Goal: Transaction & Acquisition: Purchase product/service

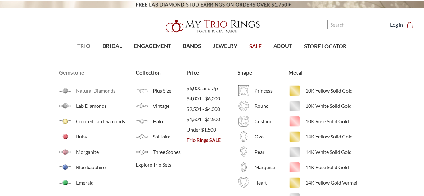
click at [86, 92] on span "Natural Diamonds" at bounding box center [105, 90] width 59 height 7
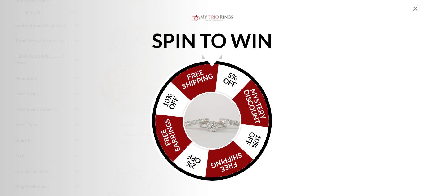
scroll to position [447, 0]
click at [416, 9] on icon "Close popup" at bounding box center [415, 9] width 4 height 4
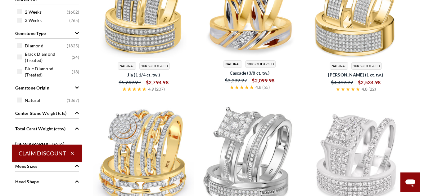
scroll to position [335, 0]
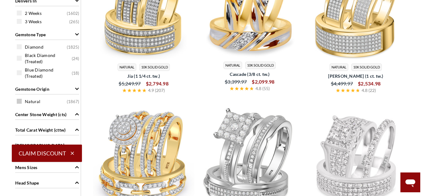
click at [19, 99] on span at bounding box center [19, 101] width 5 height 5
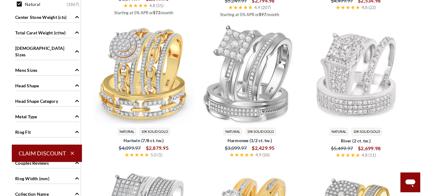
scroll to position [445, 0]
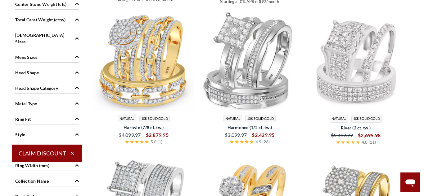
click at [30, 100] on span "Metal Type" at bounding box center [26, 103] width 22 height 7
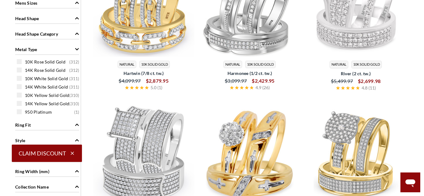
scroll to position [512, 0]
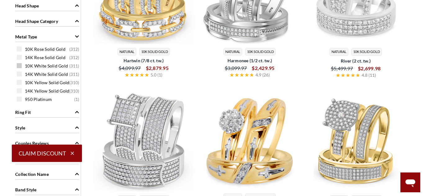
click at [22, 62] on div "10K White Solid Gold ( 311 )" at bounding box center [49, 65] width 64 height 7
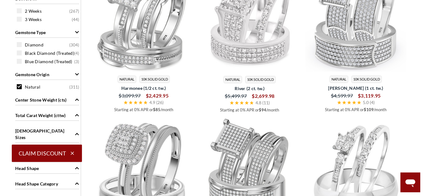
scroll to position [313, 0]
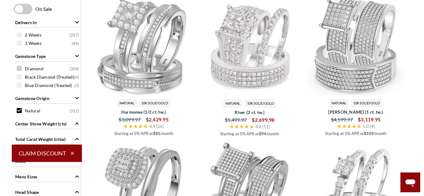
click at [19, 69] on span at bounding box center [19, 68] width 5 height 5
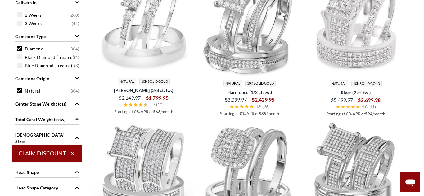
scroll to position [334, 0]
click at [77, 36] on icon "Gemstone Type" at bounding box center [77, 36] width 4 height 2
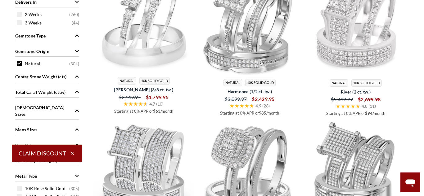
click at [78, 37] on icon "Gemstone Type" at bounding box center [77, 35] width 4 height 4
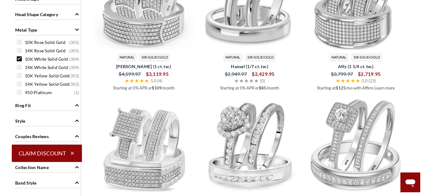
scroll to position [222, 0]
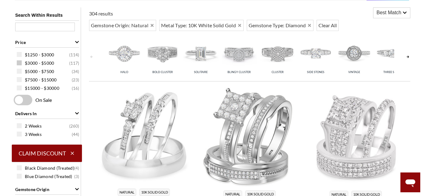
click at [17, 64] on span at bounding box center [19, 62] width 5 height 5
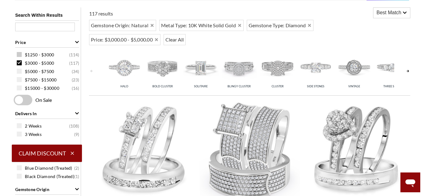
click at [20, 54] on span at bounding box center [19, 54] width 5 height 5
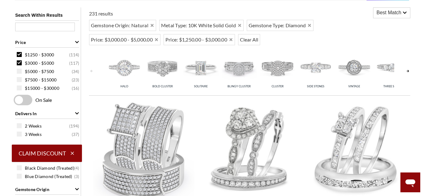
click at [20, 63] on span at bounding box center [19, 62] width 5 height 5
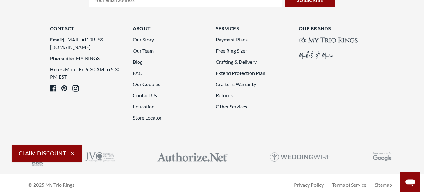
scroll to position [1674, 0]
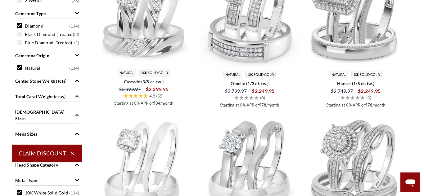
scroll to position [378, 0]
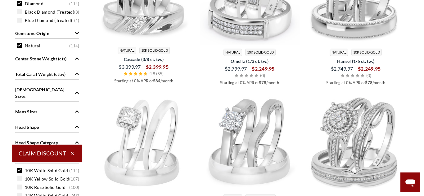
click at [56, 74] on span "Total Carat Weight (cttw)" at bounding box center [40, 74] width 50 height 7
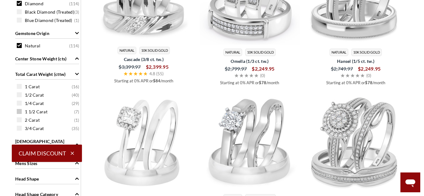
click at [20, 113] on span at bounding box center [19, 111] width 5 height 5
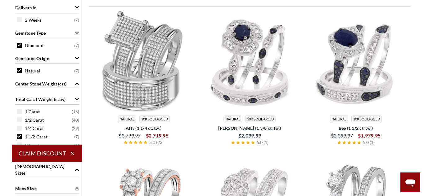
scroll to position [378, 0]
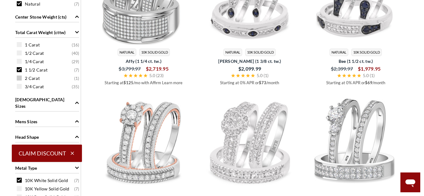
click at [20, 78] on span at bounding box center [19, 78] width 5 height 5
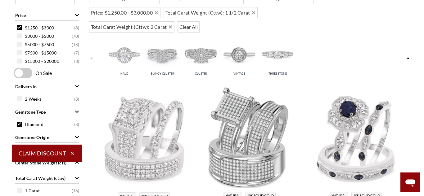
scroll to position [216, 0]
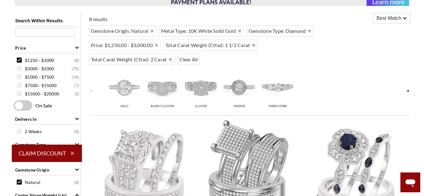
click at [17, 59] on span at bounding box center [19, 60] width 5 height 5
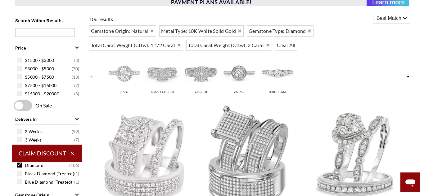
click at [19, 69] on span at bounding box center [19, 68] width 5 height 5
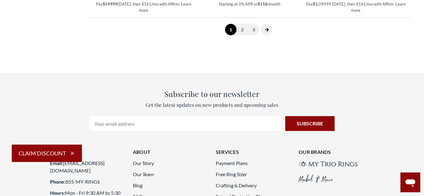
scroll to position [1668, 0]
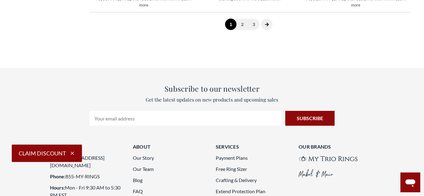
click at [266, 27] on icon "next page" at bounding box center [267, 24] width 4 height 4
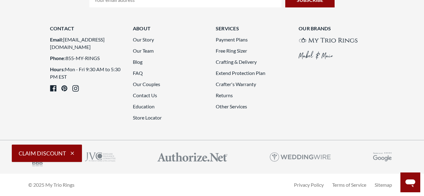
scroll to position [1706, 0]
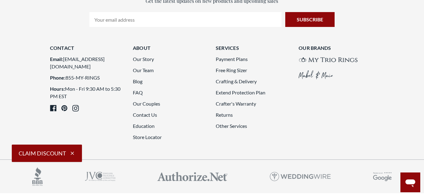
scroll to position [222, 0]
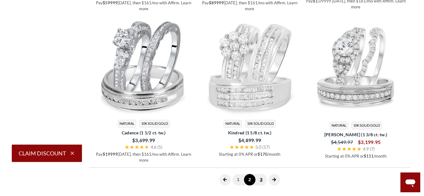
scroll to position [1706, 0]
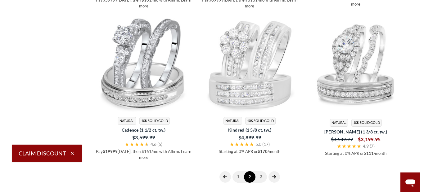
click at [274, 175] on icon "next page" at bounding box center [274, 177] width 4 height 4
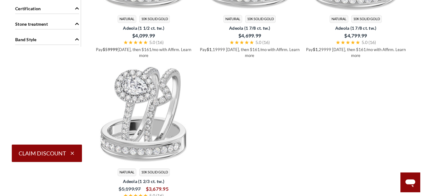
scroll to position [758, 0]
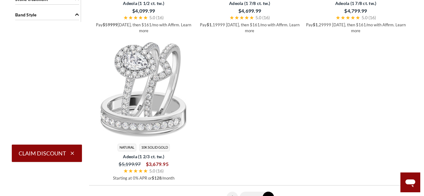
click at [242, 192] on link "1" at bounding box center [244, 197] width 11 height 11
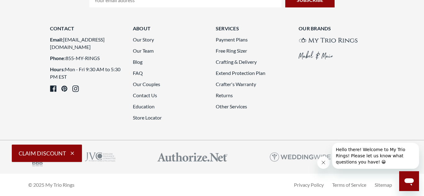
scroll to position [1816, 0]
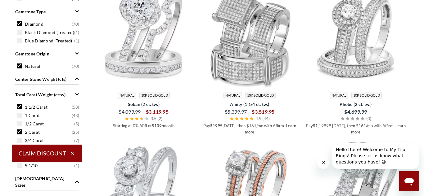
scroll to position [283, 0]
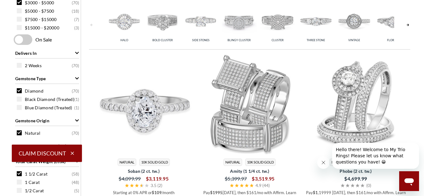
click at [134, 104] on img at bounding box center [143, 104] width 101 height 101
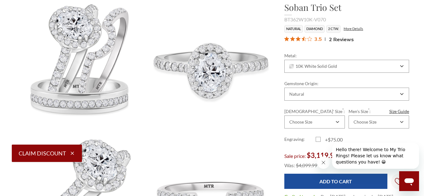
scroll to position [112, 0]
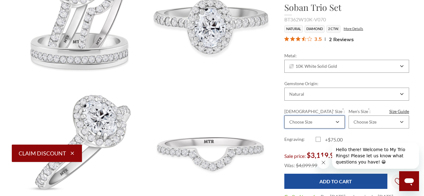
click at [329, 125] on div "Choose Size" at bounding box center [314, 122] width 60 height 13
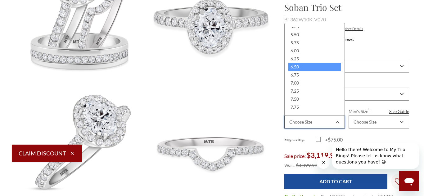
scroll to position [89, 0]
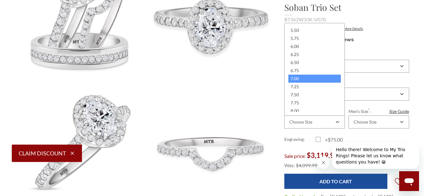
click at [310, 79] on div "7.00" at bounding box center [314, 79] width 52 height 8
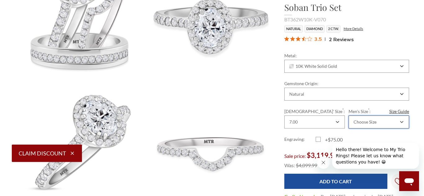
scroll to position [0, 0]
click at [382, 123] on div "Choose Size" at bounding box center [375, 122] width 46 height 5
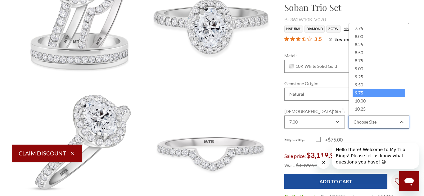
scroll to position [89, 0]
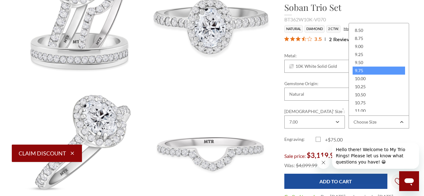
click at [372, 73] on div "9.75" at bounding box center [378, 71] width 52 height 8
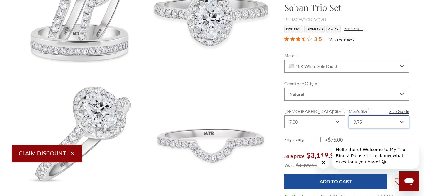
scroll to position [156, 0]
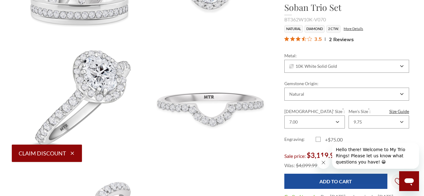
click at [316, 140] on label "+$75.00" at bounding box center [330, 139] width 31 height 7
click at [318, 141] on input "+$75.00" at bounding box center [318, 141] width 0 height 0
checkbox input "true"
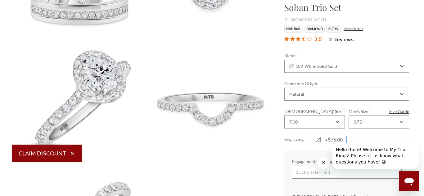
scroll to position [201, 0]
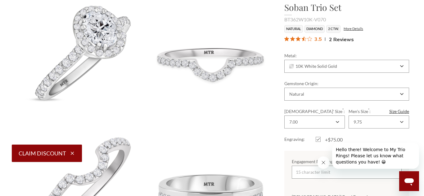
click at [323, 163] on icon "Close message from company" at bounding box center [323, 162] width 3 height 3
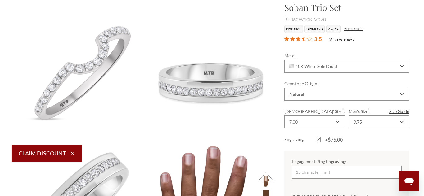
scroll to position [313, 0]
click at [350, 174] on input "Engagement Ring Engraving:" at bounding box center [347, 172] width 110 height 13
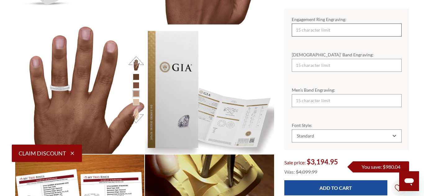
scroll to position [258, 394]
click at [366, 24] on input "Engagement Ring Engraving:" at bounding box center [347, 30] width 110 height 13
type input "Hasta Muerte"
type input "Por Vida"
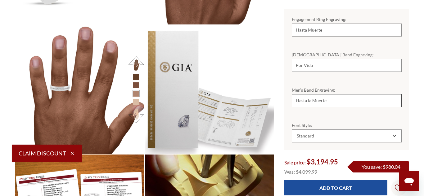
type input "Hasta la Muerte"
click at [307, 24] on input "Hasta Muerte" at bounding box center [347, 30] width 110 height 13
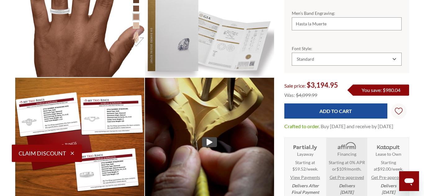
scroll to position [644, 0]
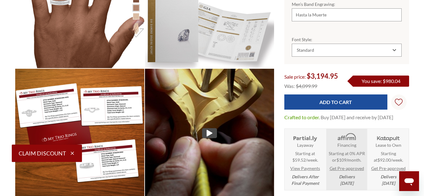
type input "Hasta la Muerte"
click at [402, 46] on div "Font Style: Choose Options Standard Cursive Standard" at bounding box center [346, 46] width 125 height 35
click at [397, 44] on div "Standard" at bounding box center [347, 50] width 110 height 13
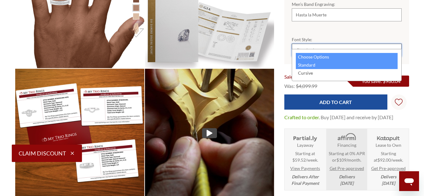
scroll to position [0, 0]
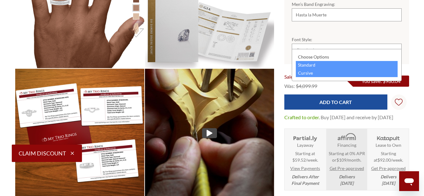
click at [317, 72] on div "Cursive" at bounding box center [347, 73] width 102 height 8
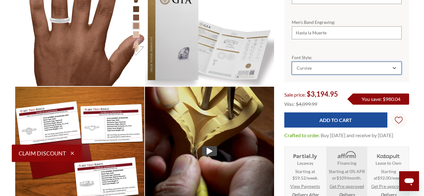
scroll to position [644, 0]
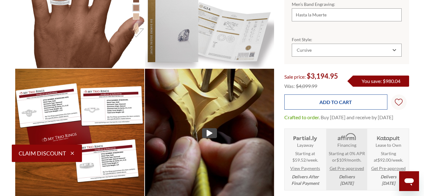
click at [326, 101] on input "Add to Cart" at bounding box center [335, 102] width 103 height 15
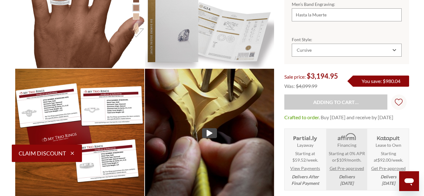
type input "Add to Cart"
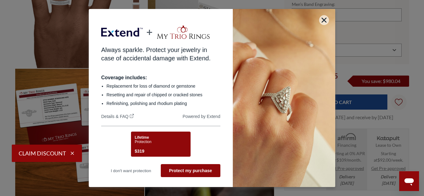
scroll to position [689, 0]
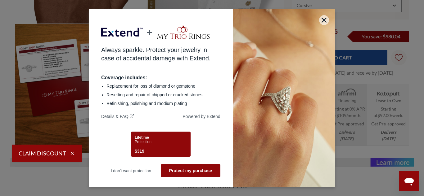
click at [153, 144] on button "Lifetime Protection $319" at bounding box center [161, 144] width 60 height 25
click at [171, 140] on button "Lifetime Protection $319" at bounding box center [161, 144] width 60 height 25
click at [202, 171] on button "Protect my purchase" at bounding box center [191, 170] width 60 height 13
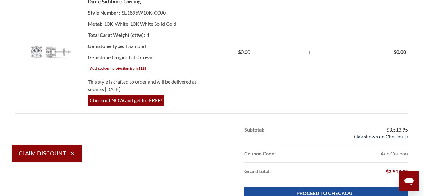
scroll to position [424, 0]
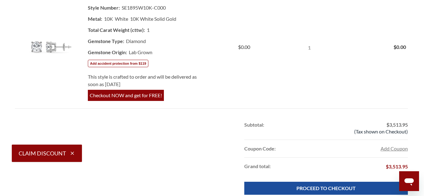
click at [50, 151] on button "Claim Discount" at bounding box center [47, 153] width 70 height 17
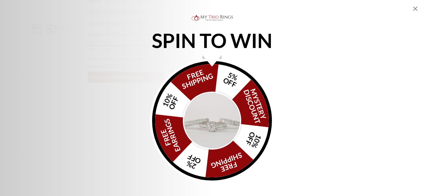
scroll to position [469, 0]
click at [211, 85] on div "FREE SHIPPING 5% OFF Mystery Discount 10% OFF FREE SHIPPING 2% OFF FREE EARRING…" at bounding box center [212, 121] width 120 height 120
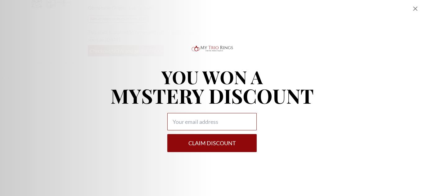
click at [208, 123] on input "Alia popup" at bounding box center [211, 121] width 89 height 17
type input "[EMAIL_ADDRESS][DOMAIN_NAME]"
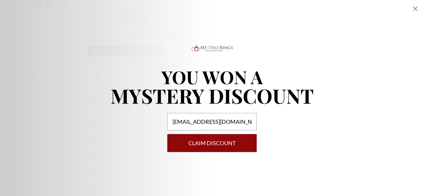
click at [224, 144] on button "Claim DISCOUNT" at bounding box center [211, 143] width 89 height 18
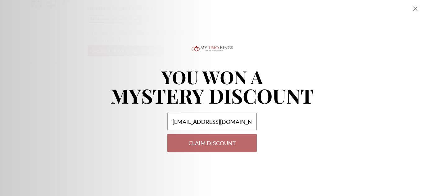
select select "US"
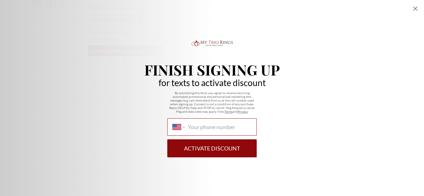
click at [235, 127] on input "International [GEOGRAPHIC_DATA] [GEOGRAPHIC_DATA] [GEOGRAPHIC_DATA] [GEOGRAPHIC…" at bounding box center [220, 127] width 64 height 7
type input "[PHONE_NUMBER]"
click at [241, 151] on button "Activate Discount" at bounding box center [211, 149] width 89 height 18
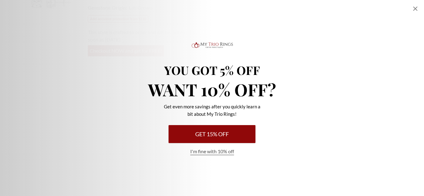
click at [235, 136] on button "Get 15% Off" at bounding box center [211, 134] width 87 height 18
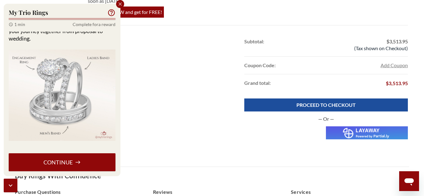
scroll to position [514, 0]
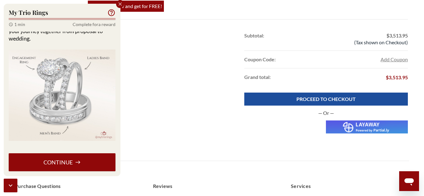
click at [52, 163] on button "Continue" at bounding box center [62, 163] width 107 height 18
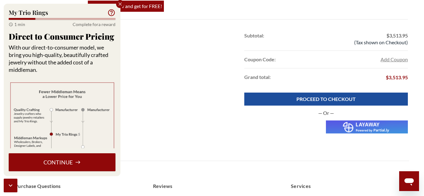
click at [57, 163] on button "Continue" at bounding box center [62, 163] width 107 height 18
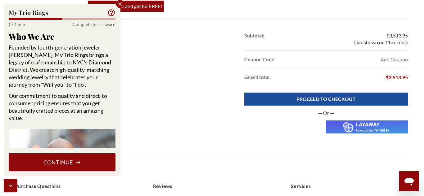
click at [68, 160] on button "Continue" at bounding box center [62, 163] width 107 height 18
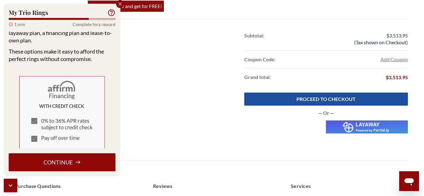
scroll to position [45, 0]
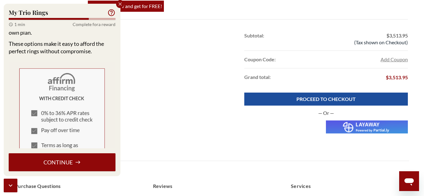
click at [46, 163] on button "Continue" at bounding box center [62, 163] width 107 height 18
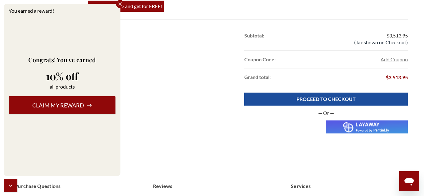
click at [69, 104] on button "Claim my reward" at bounding box center [62, 105] width 107 height 18
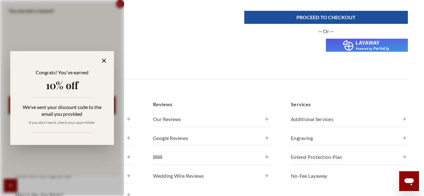
scroll to position [603, 0]
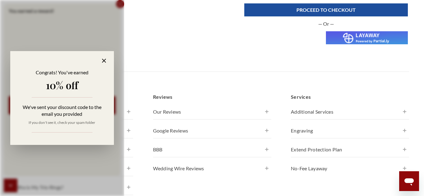
click at [103, 60] on icon at bounding box center [104, 61] width 4 height 4
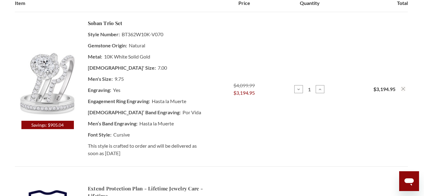
scroll to position [134, 0]
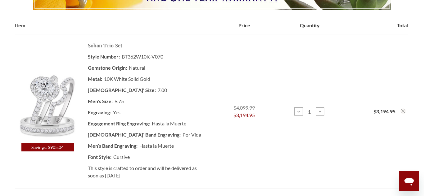
click at [105, 45] on link "Soban Trio Set" at bounding box center [105, 45] width 35 height 7
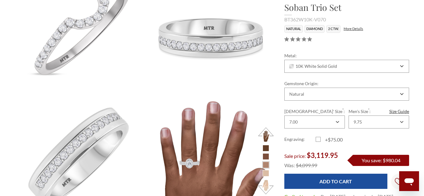
drag, startPoint x: 423, startPoint y: 33, endPoint x: 423, endPoint y: 51, distance: 18.0
drag, startPoint x: 310, startPoint y: 107, endPoint x: 306, endPoint y: 111, distance: 5.3
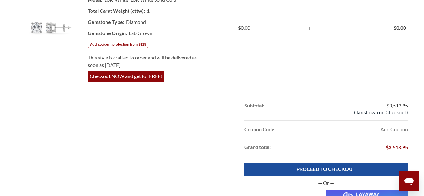
scroll to position [452, 0]
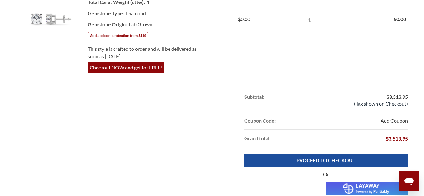
click at [390, 120] on button "Add Coupon" at bounding box center [393, 120] width 27 height 7
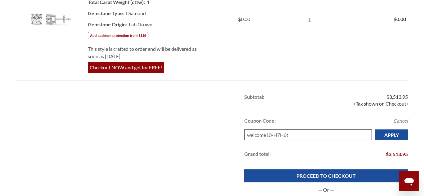
click at [285, 134] on input "welcome10-H7H6t" at bounding box center [307, 135] width 127 height 11
click at [320, 132] on input "welcome10-H76t" at bounding box center [307, 135] width 127 height 11
drag, startPoint x: 267, startPoint y: 136, endPoint x: 214, endPoint y: 143, distance: 53.7
click at [215, 141] on div "Subtotal: $3,513.95 (Tax shown on Checkout) Coupon Code: Add Coupon Cancel Ente…" at bounding box center [212, 128] width 394 height 81
type input "WELCOME10-7H6t"
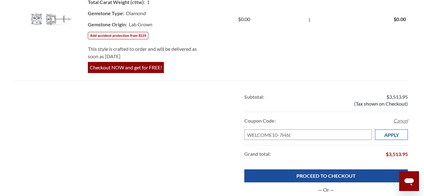
click at [390, 138] on input "Apply" at bounding box center [391, 135] width 33 height 11
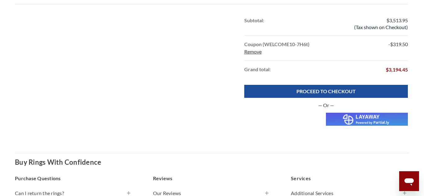
scroll to position [389, 0]
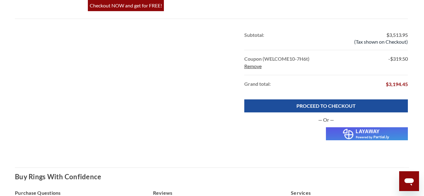
scroll to position [481, 0]
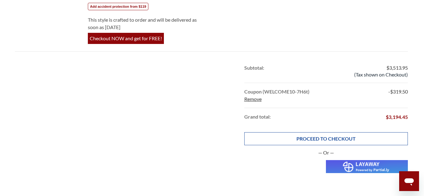
click at [350, 136] on link "PROCEED TO CHECKOUT" at bounding box center [326, 138] width 164 height 13
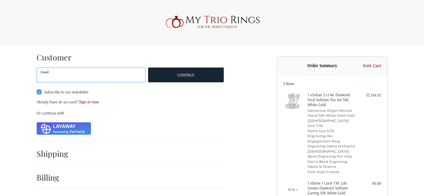
click at [91, 75] on input "Email" at bounding box center [91, 75] width 109 height 15
type input "[EMAIL_ADDRESS][DOMAIN_NAME]"
click at [39, 93] on label "Subscribe to our newsletter." at bounding box center [91, 92] width 109 height 5
click at [37, 90] on input "Subscribe to our newsletter." at bounding box center [37, 89] width 0 height 0
checkbox input "false"
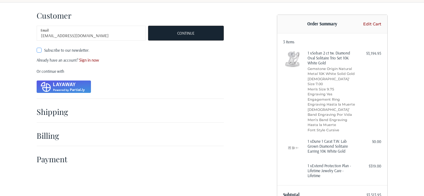
scroll to position [45, 0]
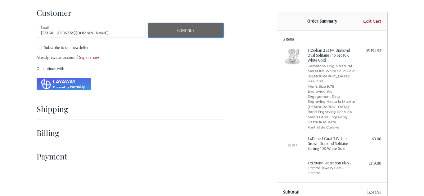
click at [184, 33] on button "Continue" at bounding box center [185, 30] width 75 height 15
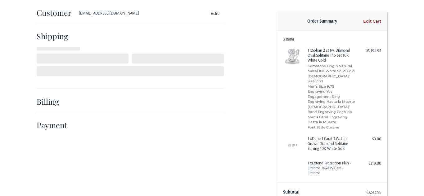
scroll to position [0, 0]
select select "US"
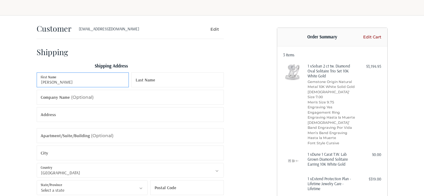
type input "[PERSON_NAME]"
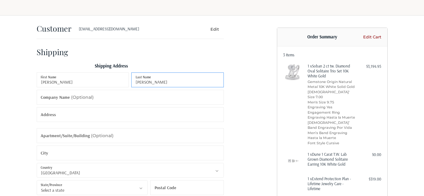
type input "[PERSON_NAME]"
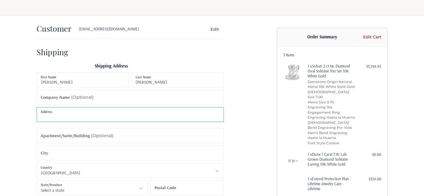
click at [94, 118] on input "Address" at bounding box center [130, 114] width 187 height 15
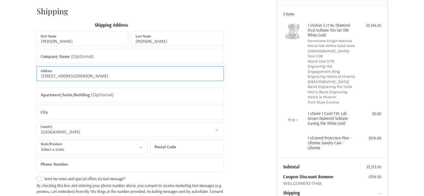
scroll to position [96, 0]
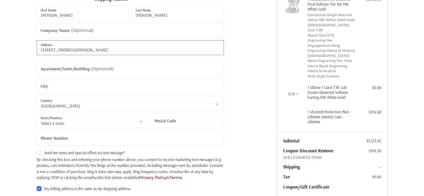
type input "[STREET_ADDRESS][PERSON_NAME]"
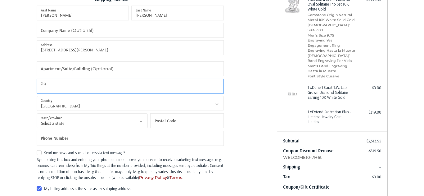
click at [81, 88] on input "City" at bounding box center [130, 86] width 187 height 15
type input "[GEOGRAPHIC_DATA]"
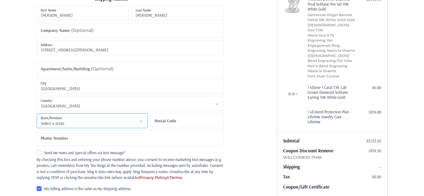
select select "CA"
type input "91304"
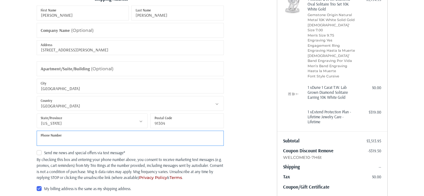
type input "5753437820"
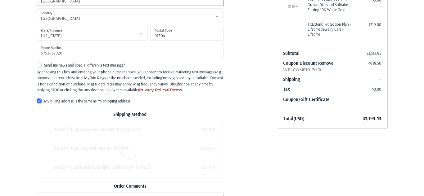
scroll to position [185, 0]
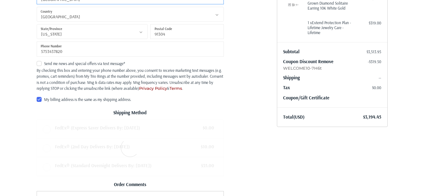
radio input "true"
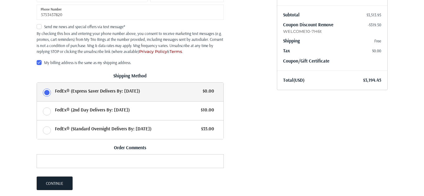
scroll to position [230, 0]
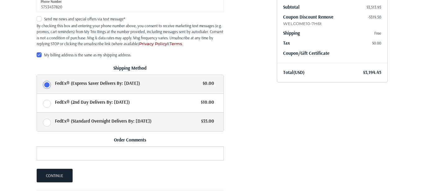
click at [113, 125] on label "FedEx® (Standard Overnight Delivers By: [DATE]) $35.00" at bounding box center [130, 122] width 186 height 19
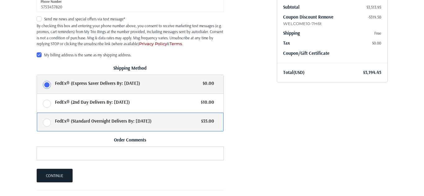
click at [37, 113] on input "FedEx® (Standard Overnight Delivers By: [DATE]) $35.00" at bounding box center [37, 113] width 0 height 0
radio input "true"
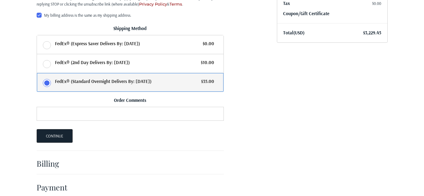
scroll to position [274, 0]
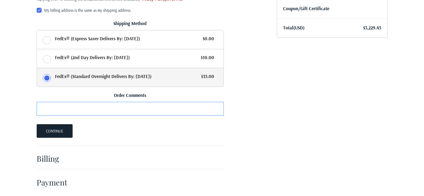
click at [123, 109] on input "Order Comments" at bounding box center [130, 109] width 187 height 14
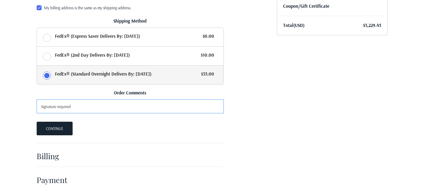
scroll to position [277, 0]
type input "Signature required"
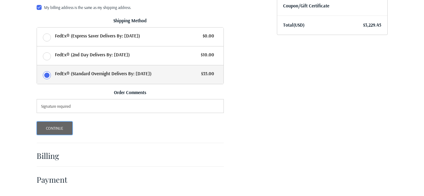
click at [53, 129] on button "Continue" at bounding box center [55, 129] width 36 height 14
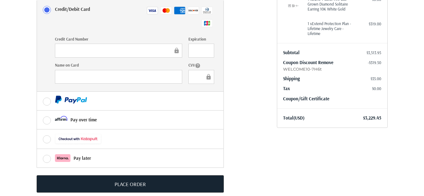
scroll to position [194, 0]
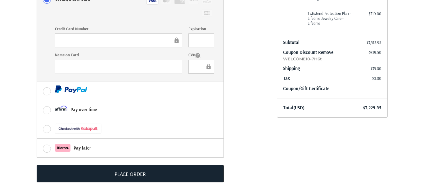
click at [243, 111] on ol "Customer [EMAIL_ADDRESS][DOMAIN_NAME] Edit Shipping [PERSON_NAME] 5753437820 [G…" at bounding box center [142, 16] width 211 height 333
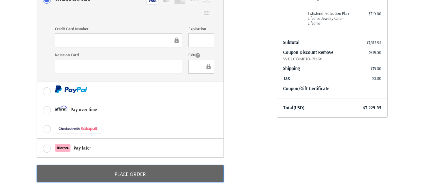
drag, startPoint x: 181, startPoint y: 177, endPoint x: 184, endPoint y: 174, distance: 3.5
click at [184, 174] on button "Place Order" at bounding box center [130, 173] width 187 height 17
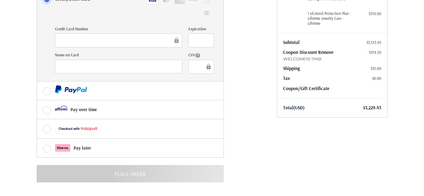
scroll to position [21, 0]
